Goal: Information Seeking & Learning: Stay updated

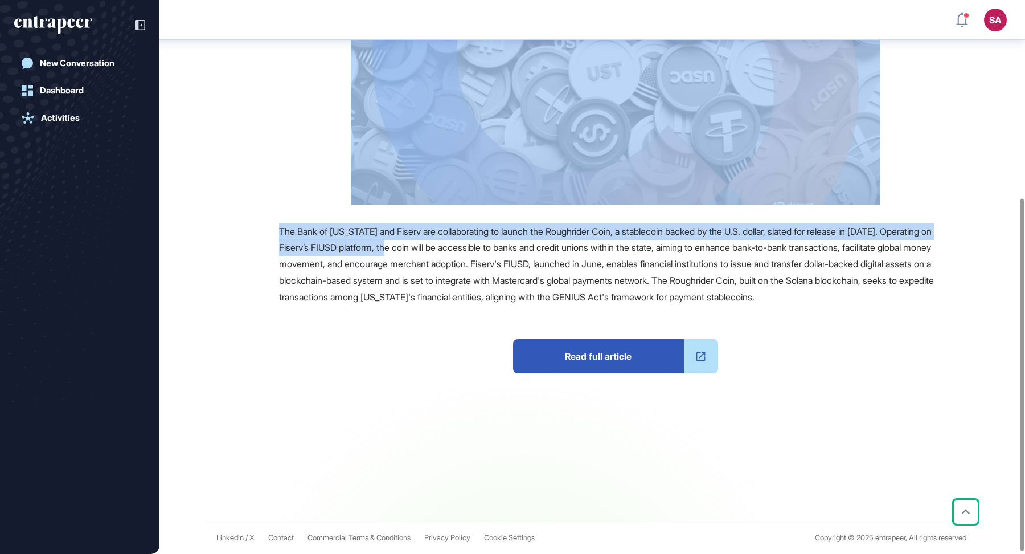
scroll to position [310, 0]
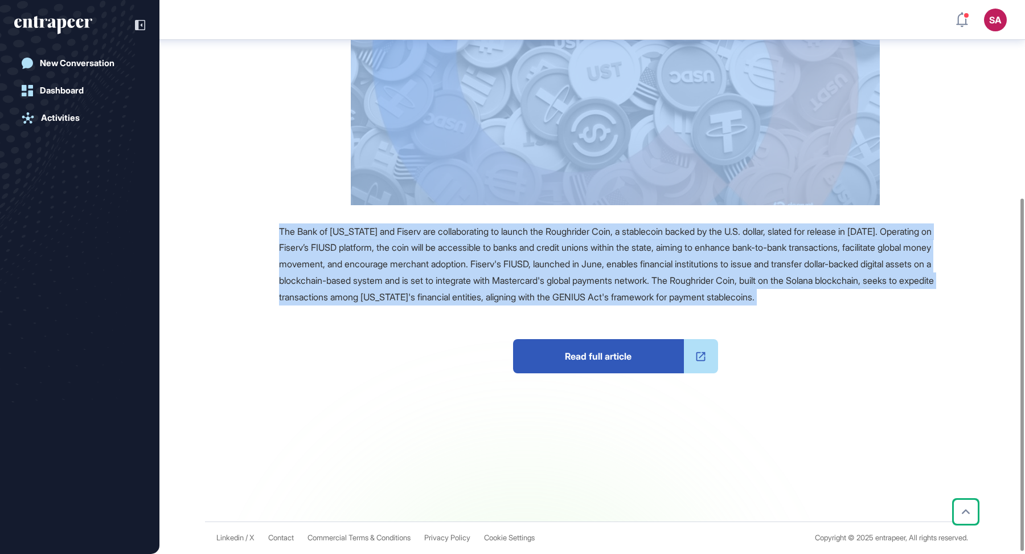
drag, startPoint x: 271, startPoint y: 63, endPoint x: 462, endPoint y: 309, distance: 311.3
click at [462, 309] on main "News October 09, 2025 Major Company Announcement October 09, 2025 Major Company…" at bounding box center [593, 143] width 863 height 756
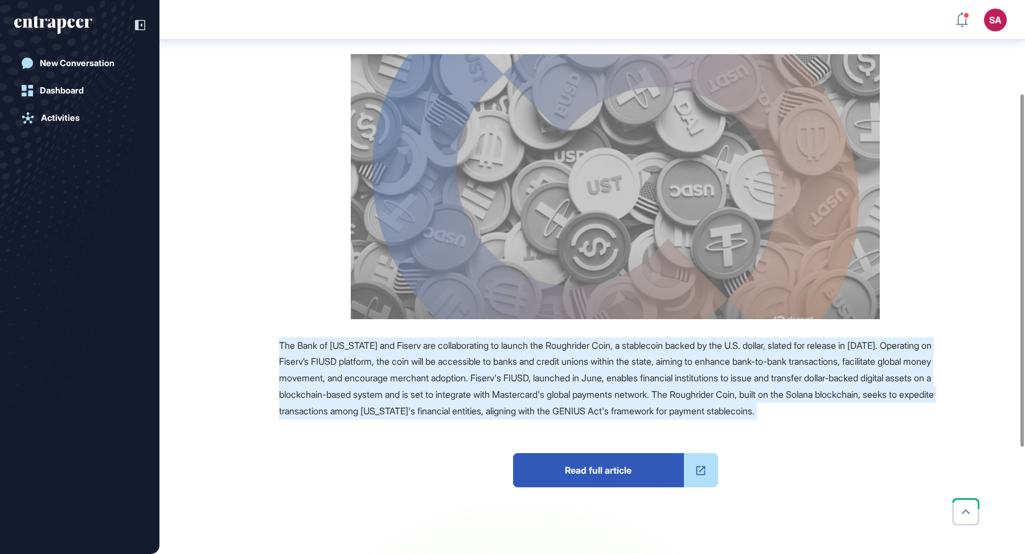
scroll to position [0, 0]
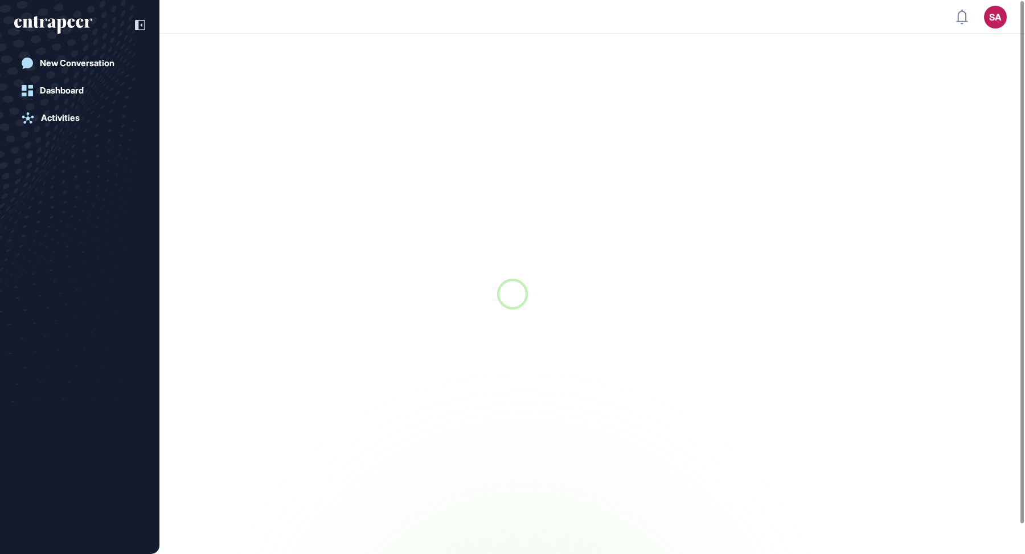
scroll to position [1, 1]
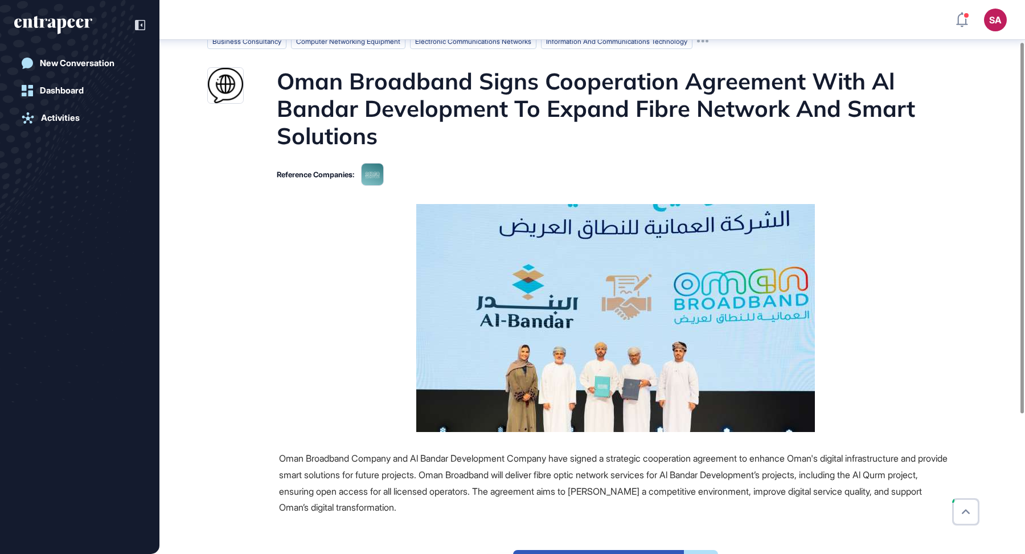
scroll to position [63, 0]
